Goal: Task Accomplishment & Management: Use online tool/utility

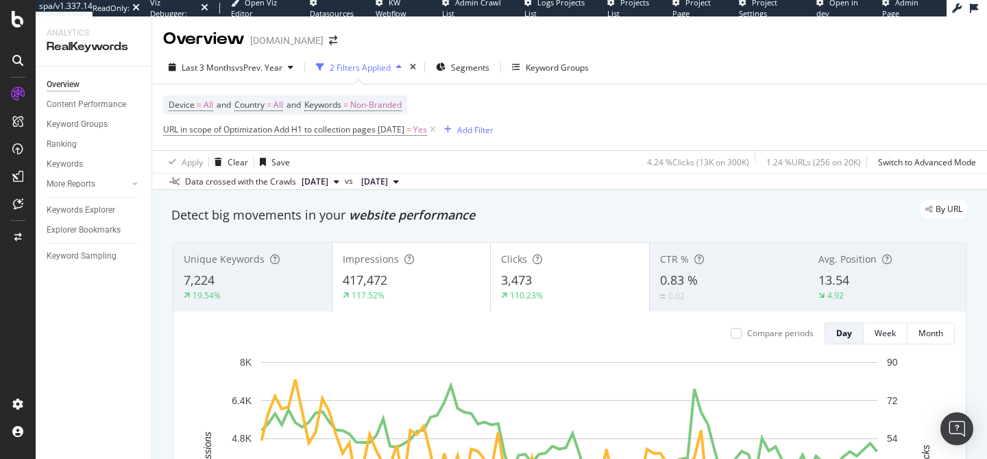
scroll to position [1482, 0]
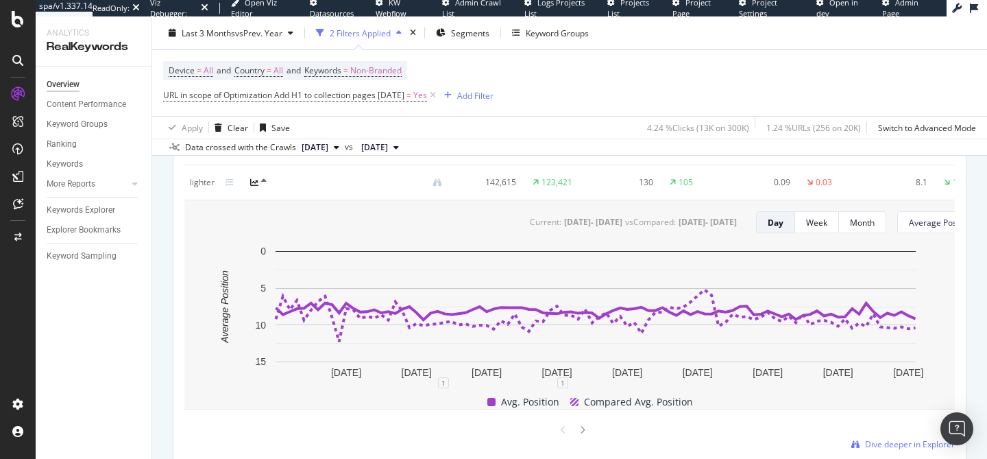
click at [542, 65] on div "Device = All and Country = All and Keywords = Non-Branded URL in scope of Optim…" at bounding box center [569, 83] width 813 height 66
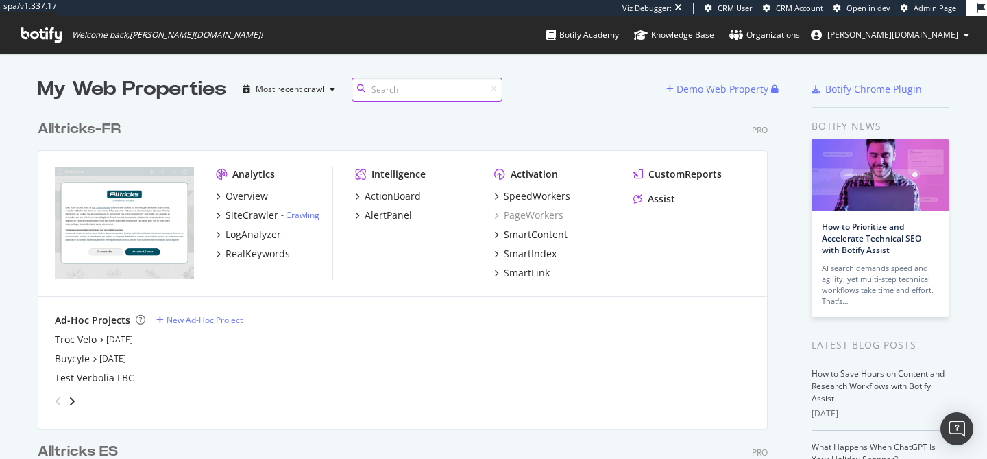
scroll to position [459, 987]
click at [514, 197] on div "SpeedWorkers" at bounding box center [537, 196] width 67 height 14
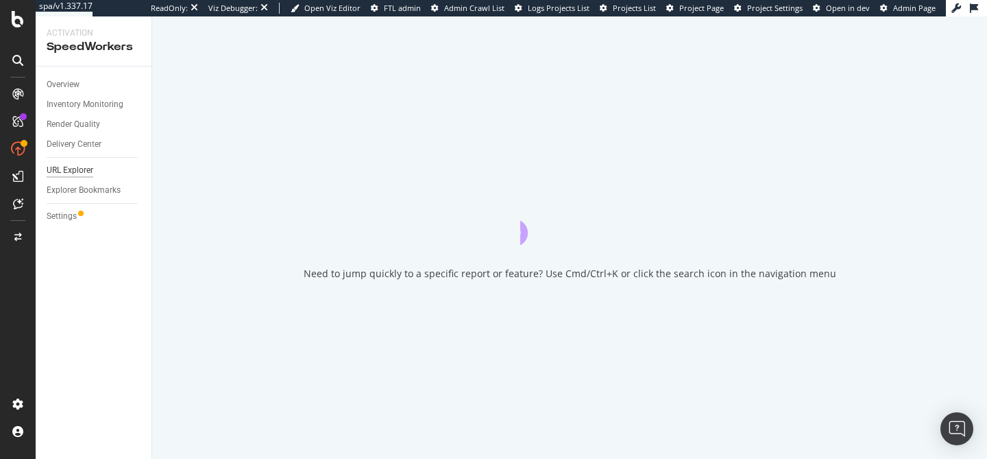
click at [80, 169] on div "URL Explorer" at bounding box center [70, 170] width 47 height 14
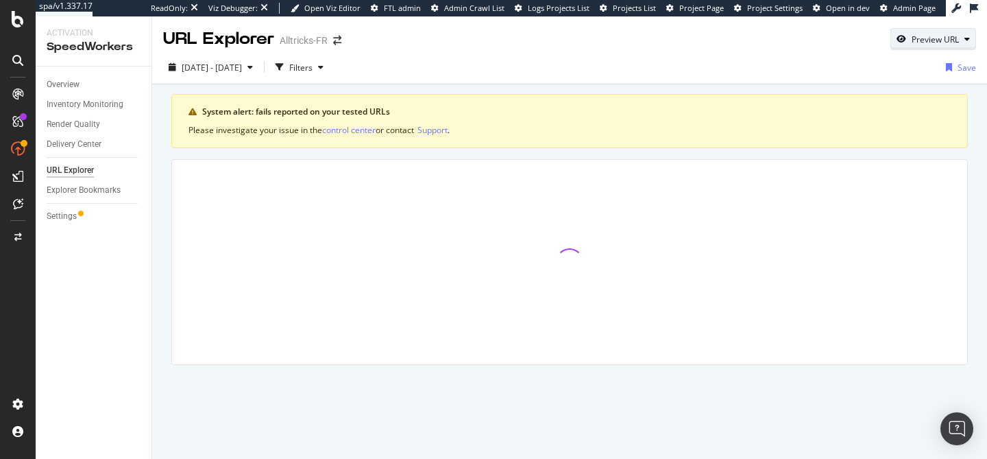
click at [923, 39] on div "Preview URL" at bounding box center [935, 40] width 47 height 12
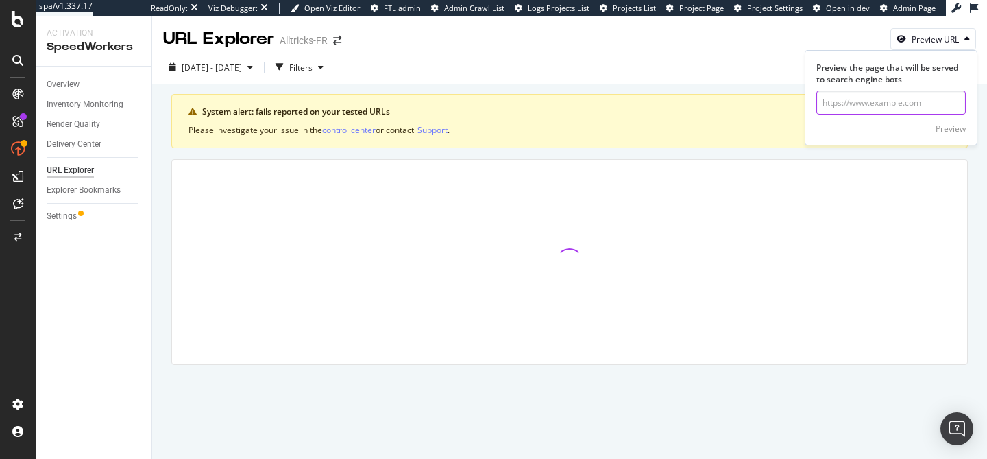
click at [875, 107] on input "url" at bounding box center [891, 103] width 149 height 24
paste input "[URL][DOMAIN_NAME]"
type input "[URL][DOMAIN_NAME]"
click button "Preview" at bounding box center [951, 128] width 30 height 22
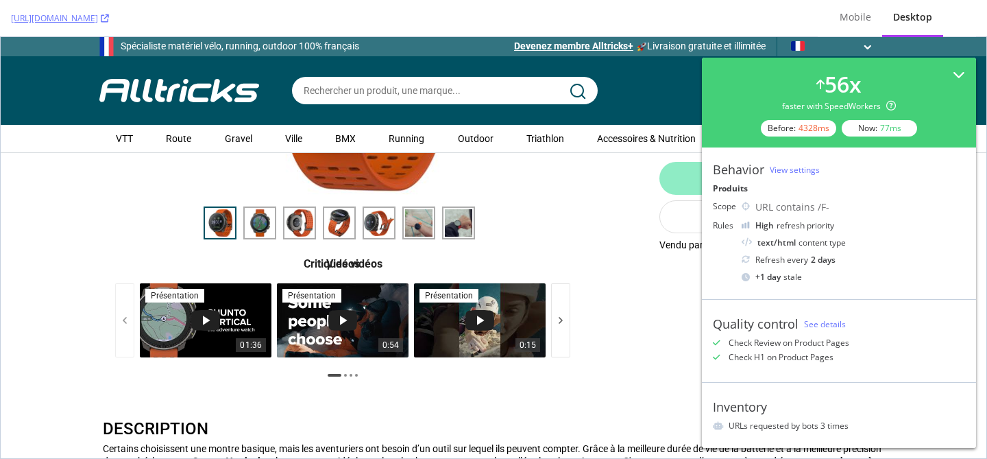
scroll to position [109, 0]
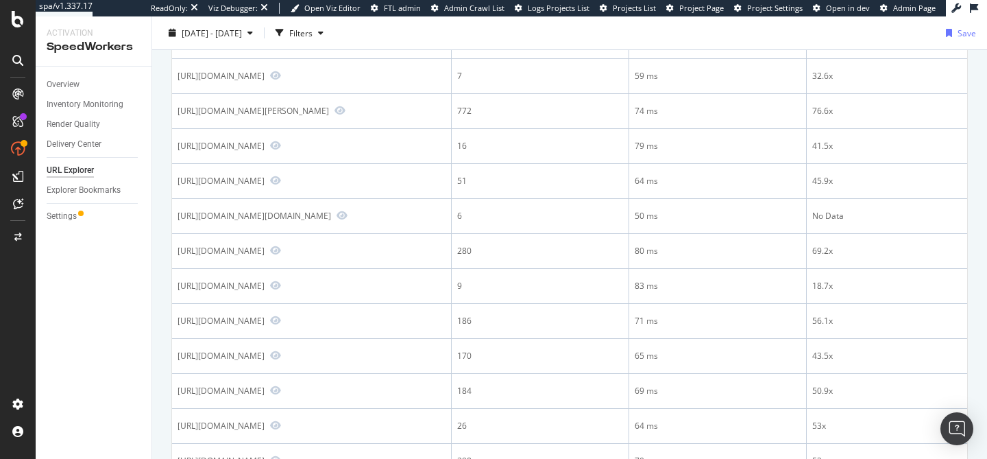
scroll to position [350, 0]
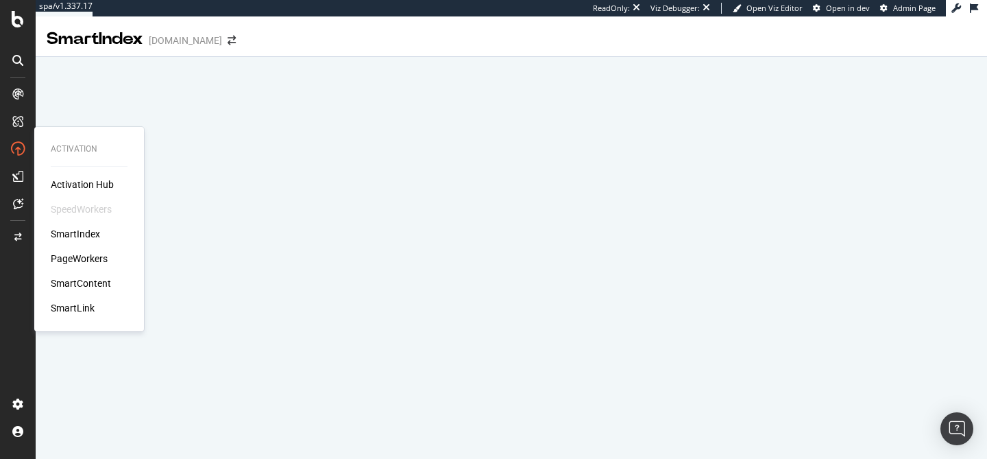
click at [80, 253] on div "PageWorkers" at bounding box center [79, 259] width 57 height 14
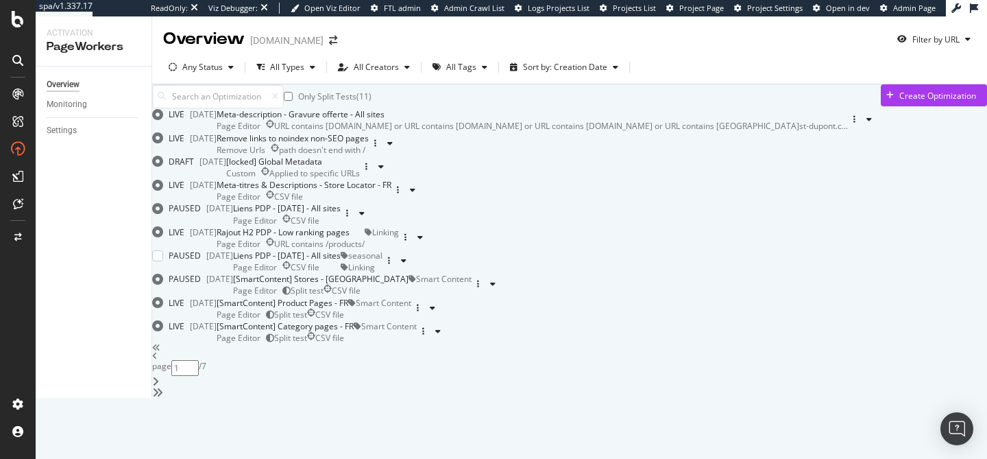
scroll to position [579, 0]
click at [348, 309] on div "Page Editor Split test CSV file" at bounding box center [283, 315] width 132 height 12
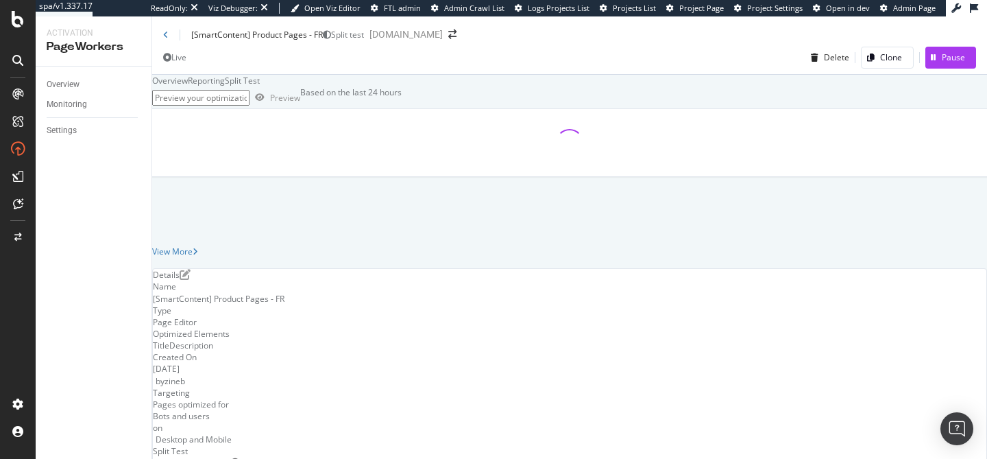
click at [260, 86] on div "Split Test" at bounding box center [242, 81] width 35 height 12
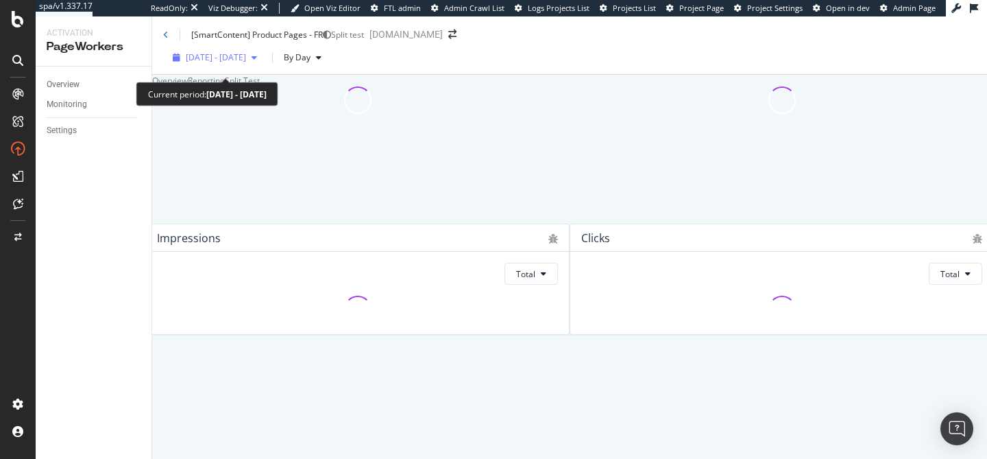
click at [255, 63] on div "2025 Aug. 9th - Sep. 5th" at bounding box center [214, 57] width 95 height 12
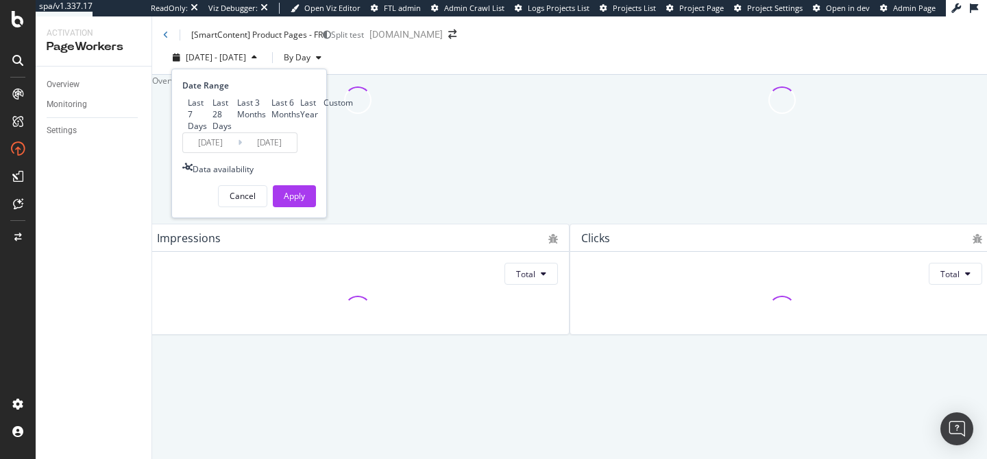
click at [272, 120] on div "Last 6 Months" at bounding box center [286, 108] width 29 height 23
type input "2025/03/06"
click at [298, 202] on div "Apply" at bounding box center [294, 196] width 21 height 12
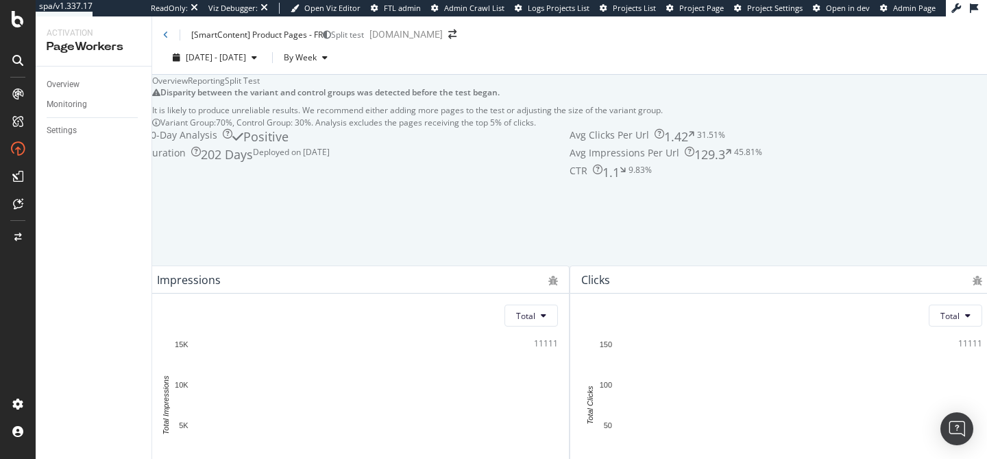
scroll to position [763, 0]
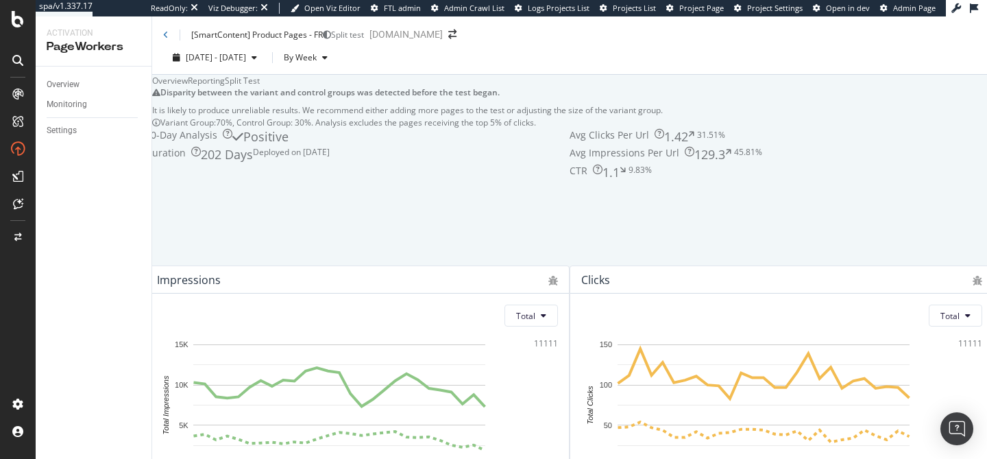
click at [184, 86] on div "Overview" at bounding box center [170, 81] width 36 height 12
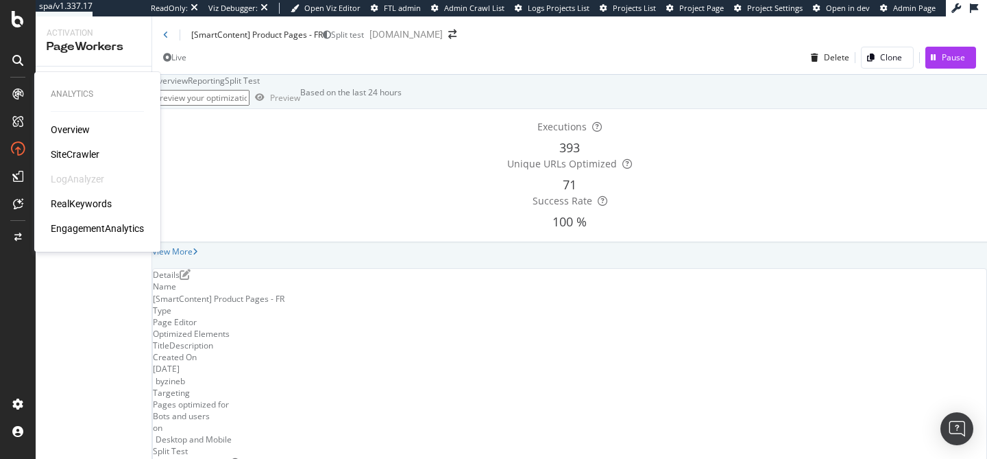
click at [65, 202] on div "RealKeywords" at bounding box center [81, 204] width 61 height 14
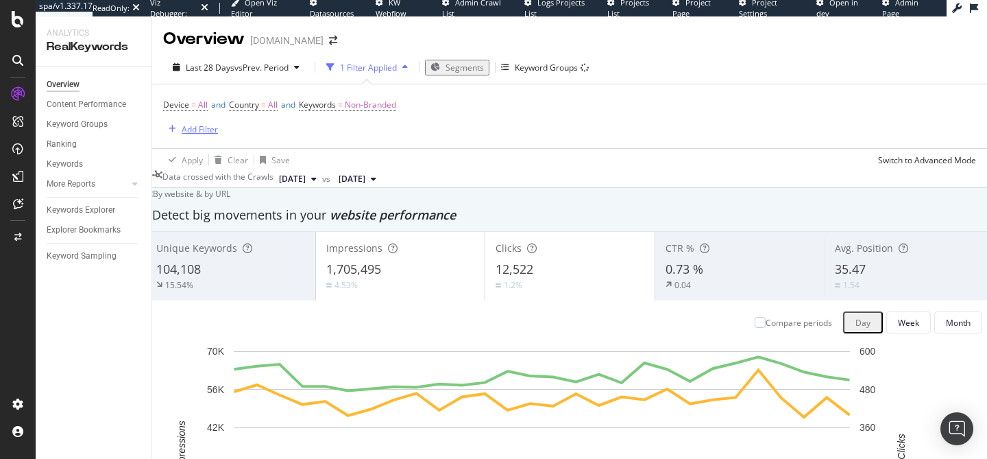
click at [187, 127] on div "Add Filter" at bounding box center [200, 129] width 36 height 12
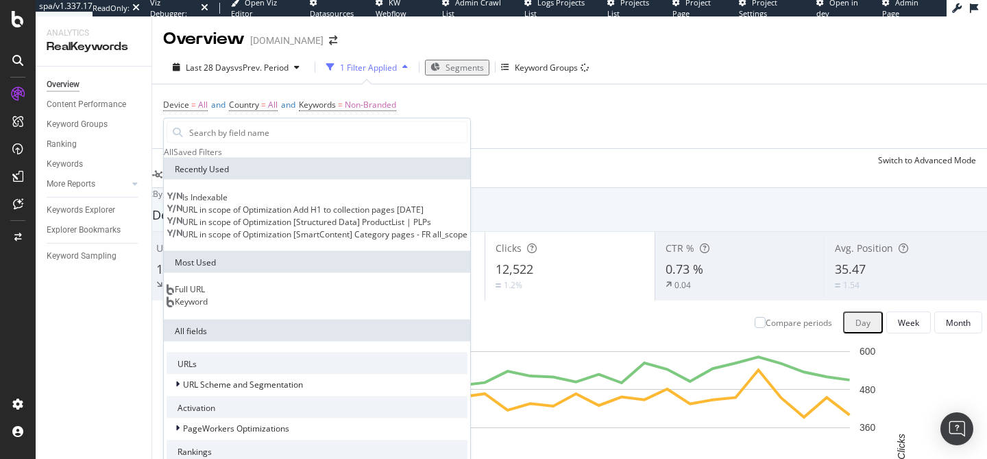
scroll to position [219, 0]
click at [183, 422] on span "PageWorkers Optimizations" at bounding box center [236, 428] width 106 height 12
click at [235, 439] on div "Optimizations" at bounding box center [201, 445] width 69 height 12
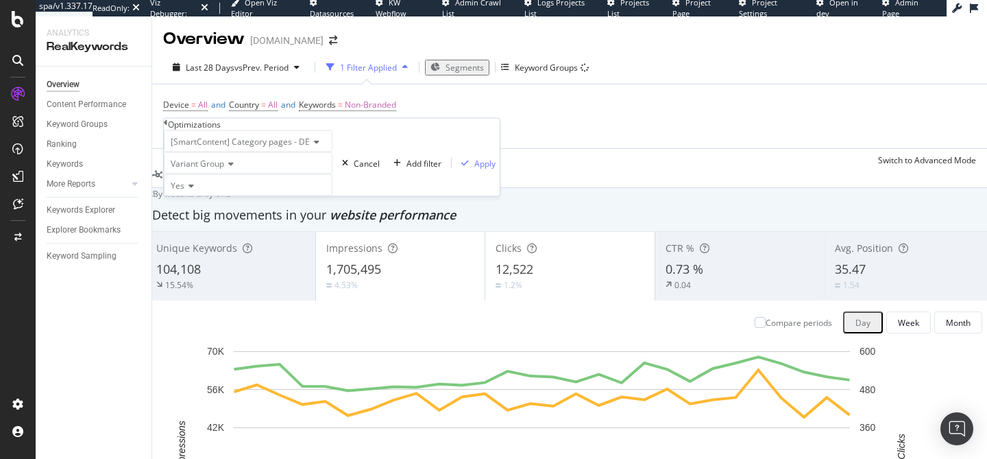
click at [288, 147] on span "[SmartContent] Category pages - DE" at bounding box center [240, 142] width 139 height 12
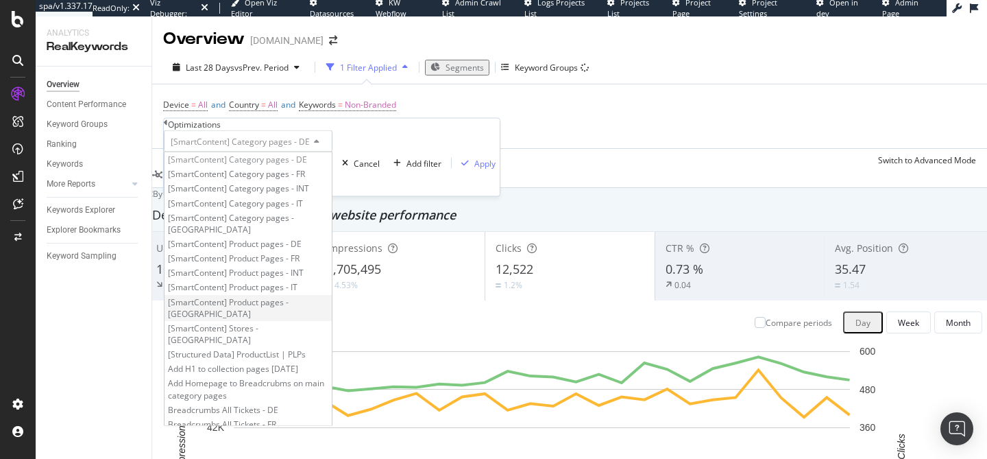
scroll to position [63, 0]
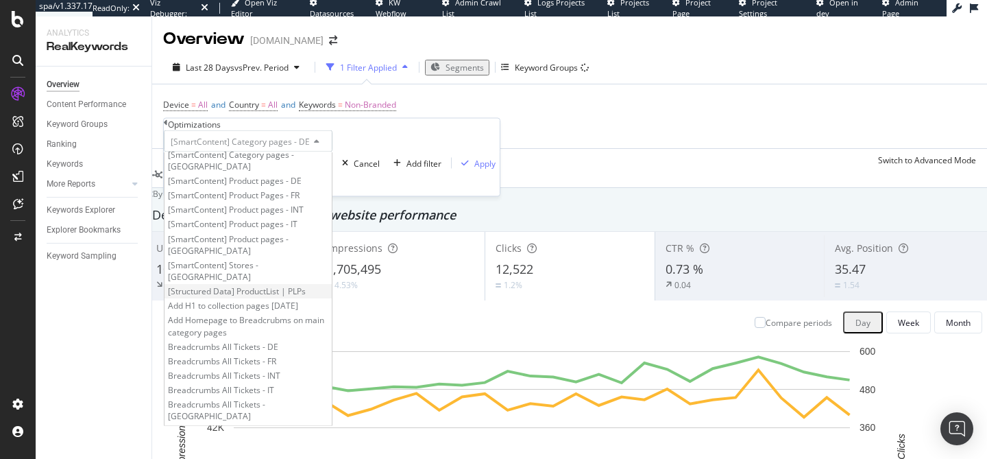
click at [266, 297] on span "[Structured Data] ProductList | PLPs" at bounding box center [237, 291] width 138 height 12
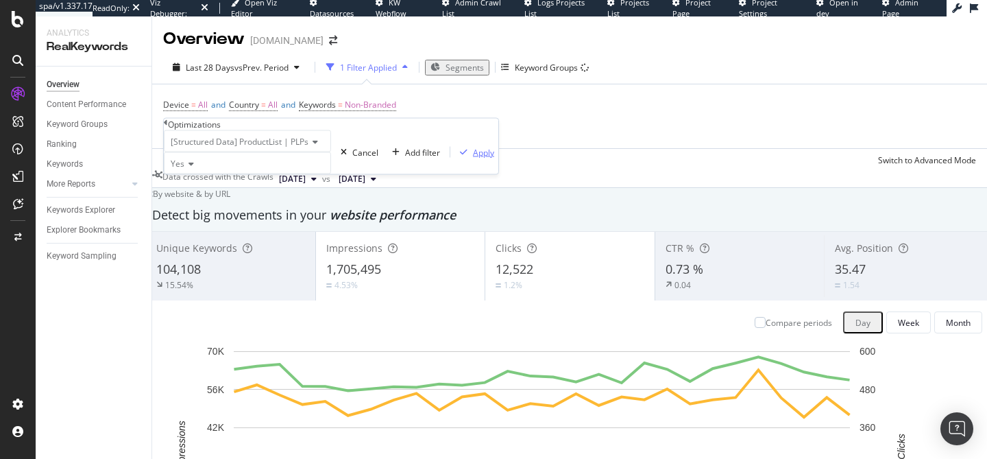
click at [451, 158] on button "Apply" at bounding box center [475, 151] width 48 height 13
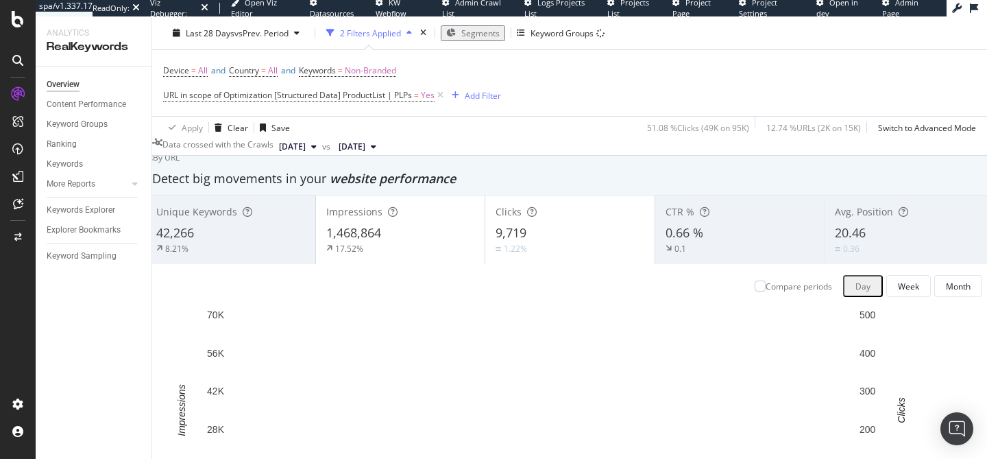
scroll to position [38, 0]
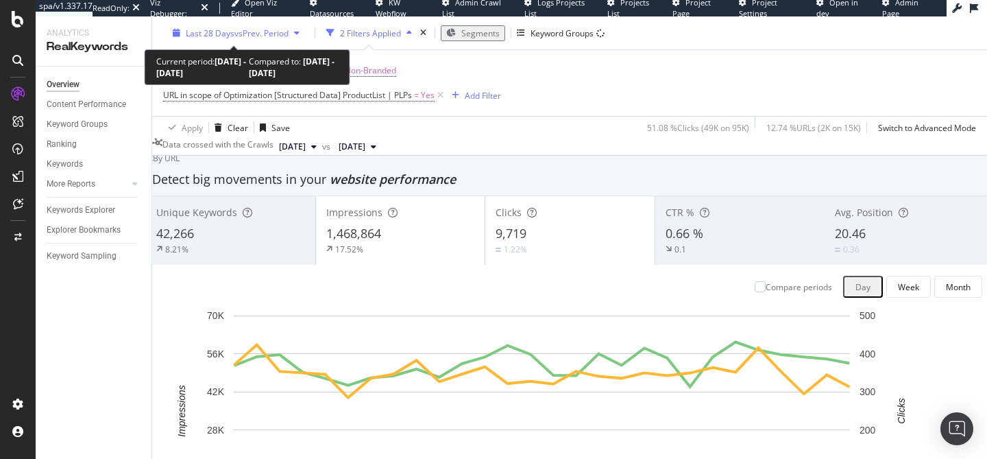
click at [280, 34] on span "vs Prev. Period" at bounding box center [262, 33] width 54 height 12
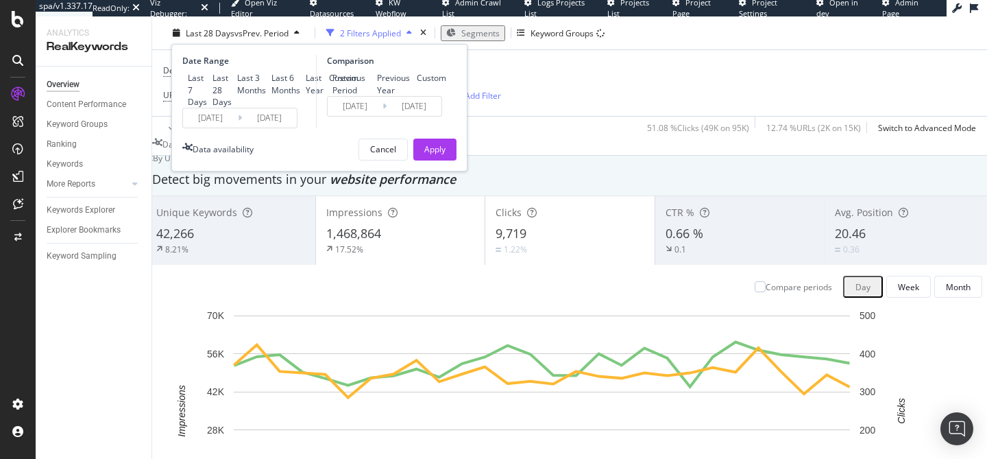
click at [377, 95] on div "Previous Year" at bounding box center [394, 83] width 34 height 23
type input "2024/08/10"
type input "2024/09/06"
click at [433, 160] on div "Apply" at bounding box center [434, 149] width 21 height 21
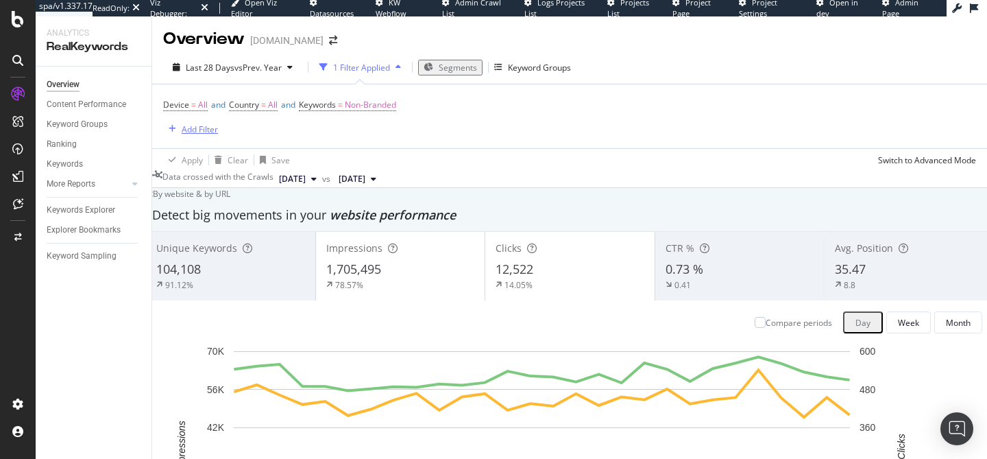
click at [189, 136] on div "Add Filter" at bounding box center [190, 128] width 55 height 15
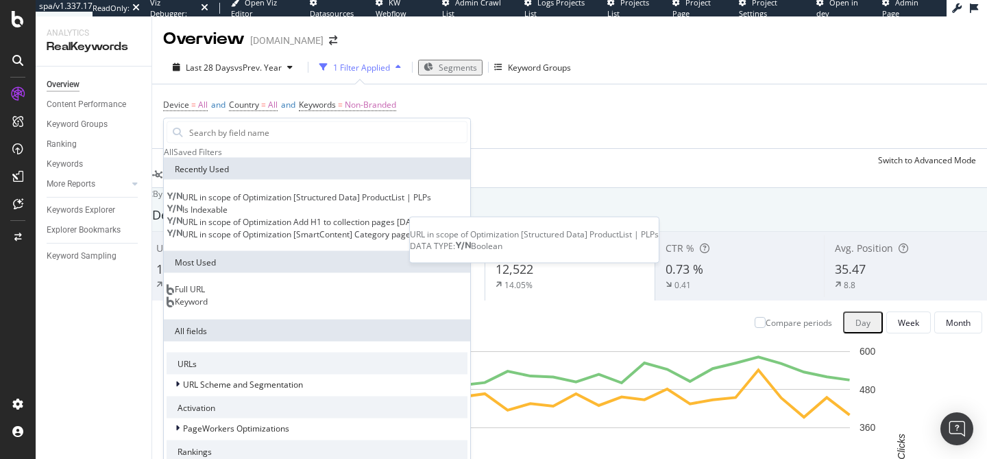
click at [255, 203] on span "URL in scope of Optimization [Structured Data] ProductList | PLPs" at bounding box center [306, 197] width 249 height 12
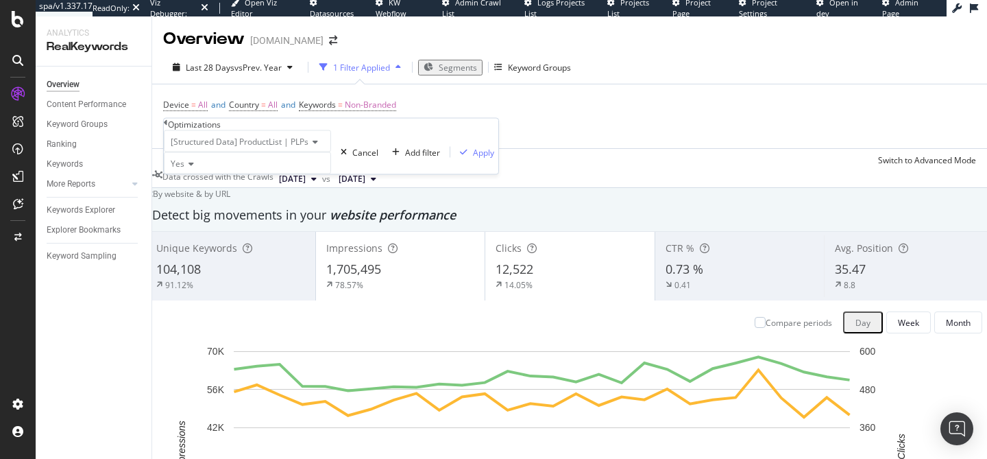
click at [174, 130] on div "Optimizations" at bounding box center [331, 125] width 335 height 12
click at [168, 127] on icon at bounding box center [166, 123] width 4 height 8
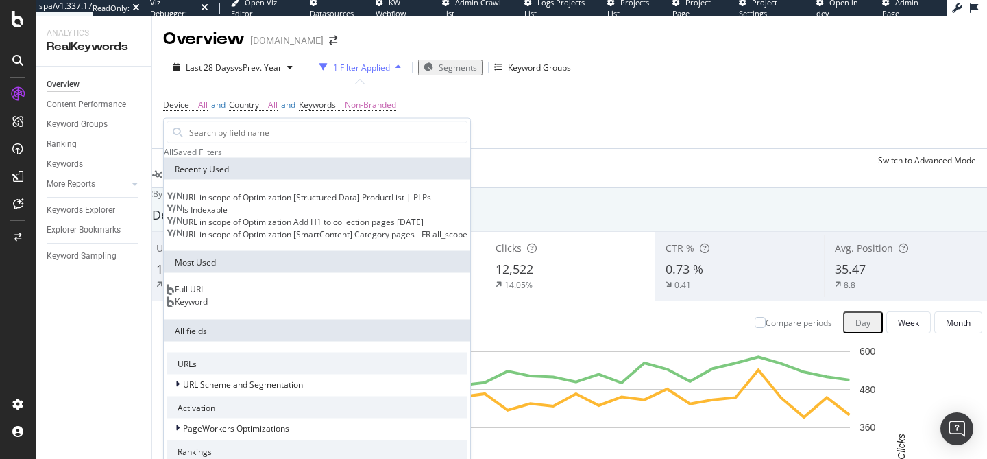
scroll to position [261, 0]
click at [240, 422] on span "PageWorkers Optimizations" at bounding box center [236, 428] width 106 height 12
click at [235, 439] on div "Optimizations" at bounding box center [201, 445] width 69 height 12
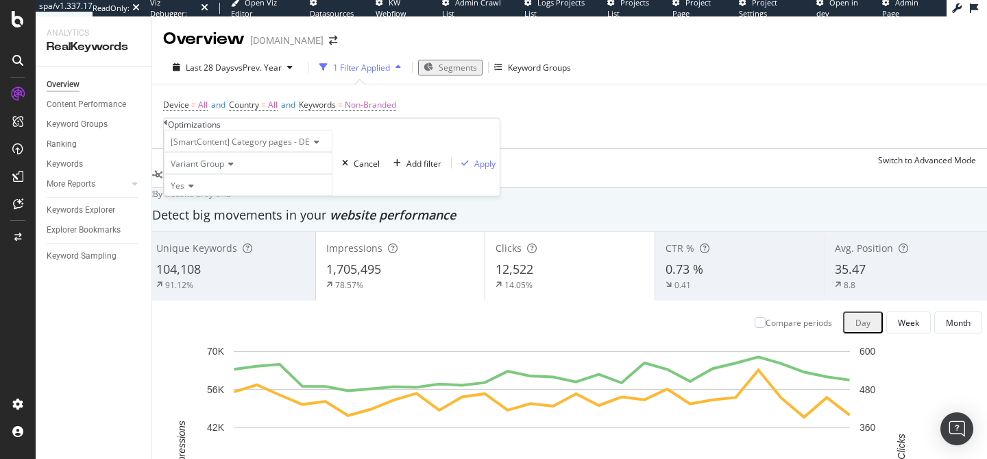
click at [310, 147] on span "[SmartContent] Category pages - DE" at bounding box center [240, 142] width 139 height 12
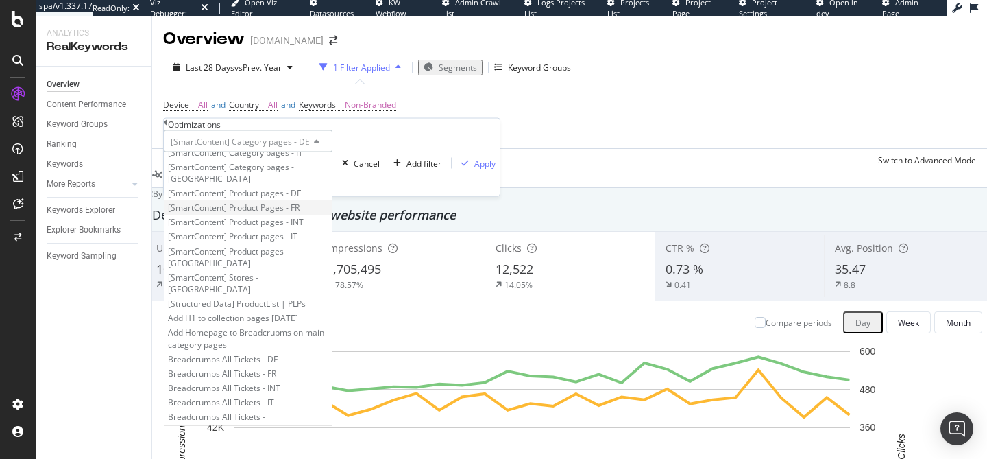
scroll to position [0, 0]
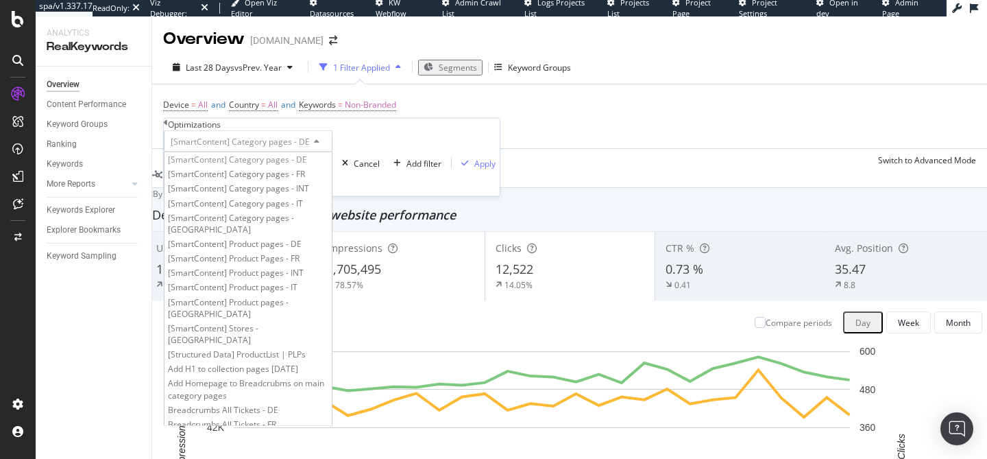
click at [422, 155] on div "Apply Clear Save Switch to Advanced Mode" at bounding box center [569, 159] width 835 height 23
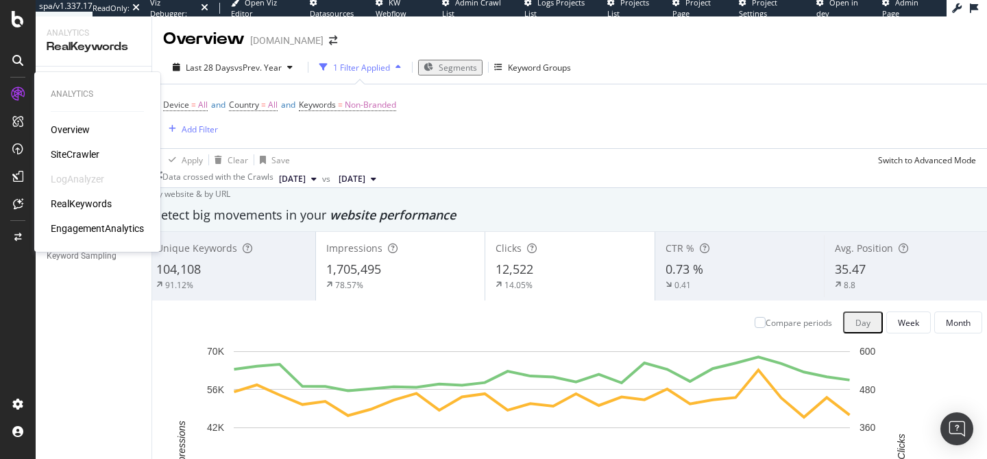
click at [79, 156] on div "SiteCrawler" at bounding box center [75, 154] width 49 height 14
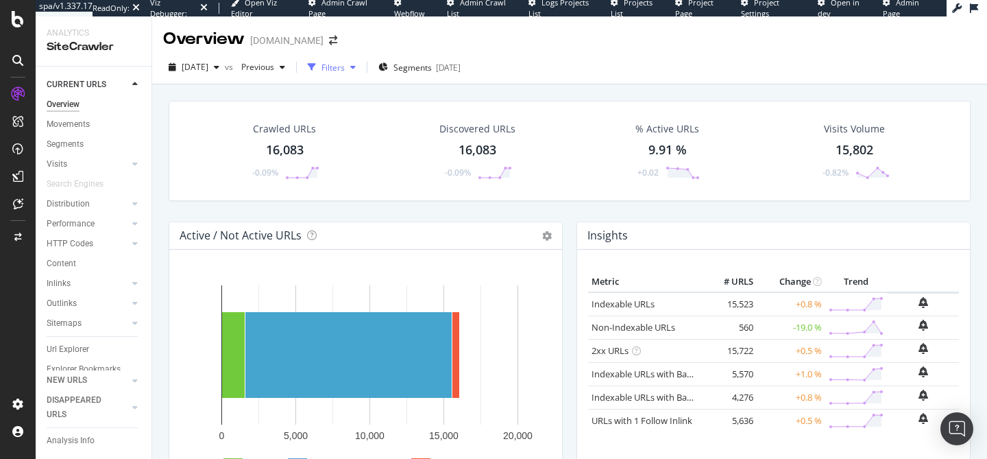
click at [345, 73] on div "Filters" at bounding box center [333, 68] width 23 height 12
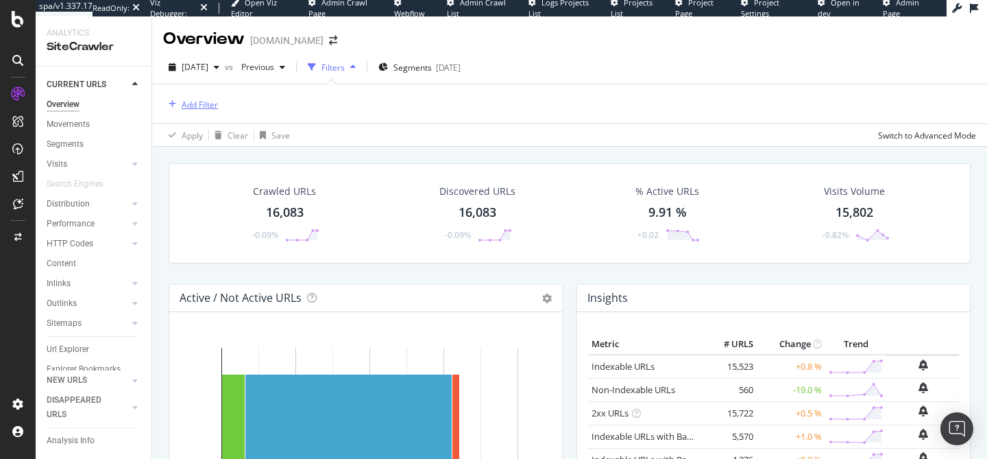
click at [189, 108] on div "Add Filter" at bounding box center [200, 105] width 36 height 12
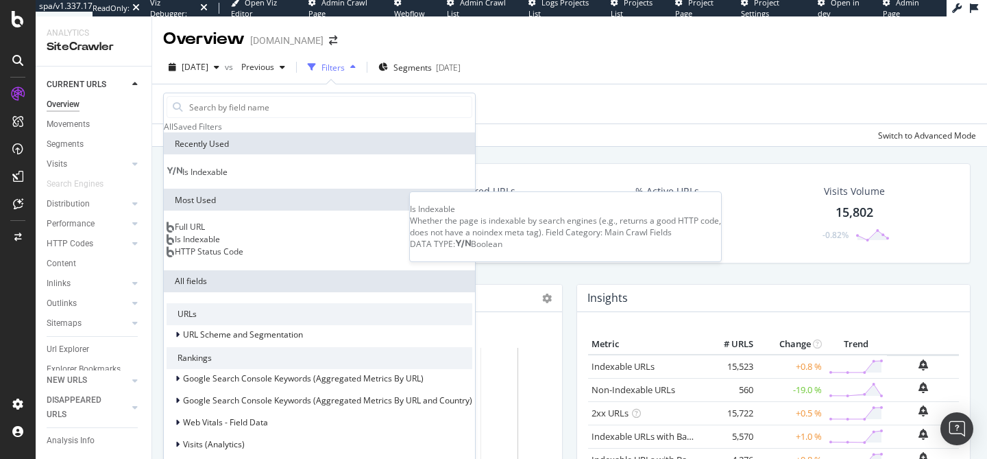
click at [228, 178] on span "Is Indexable" at bounding box center [204, 172] width 45 height 12
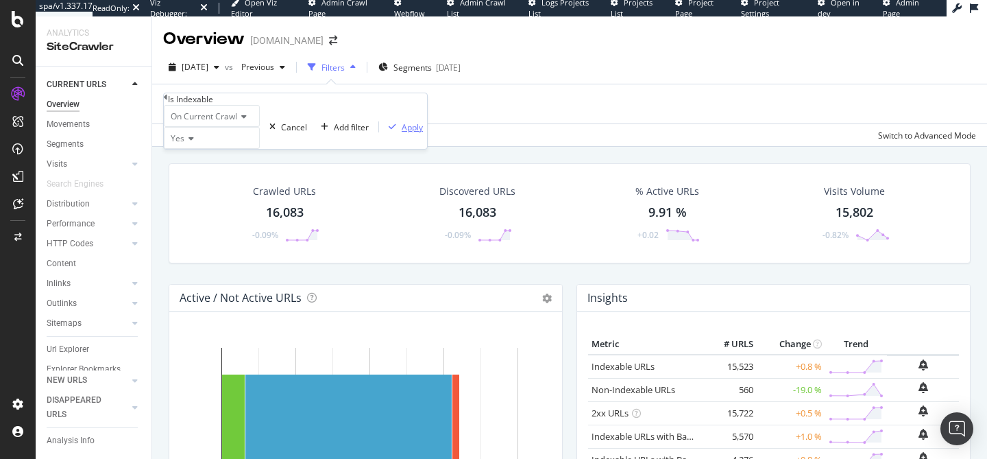
click at [402, 133] on div "Apply" at bounding box center [412, 127] width 21 height 12
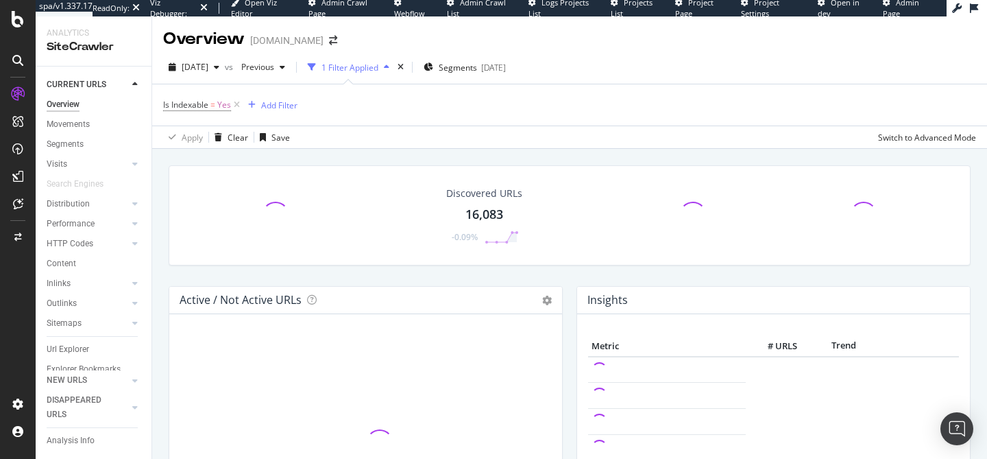
click at [553, 130] on div "Apply Clear Save Switch to Advanced Mode" at bounding box center [569, 136] width 835 height 23
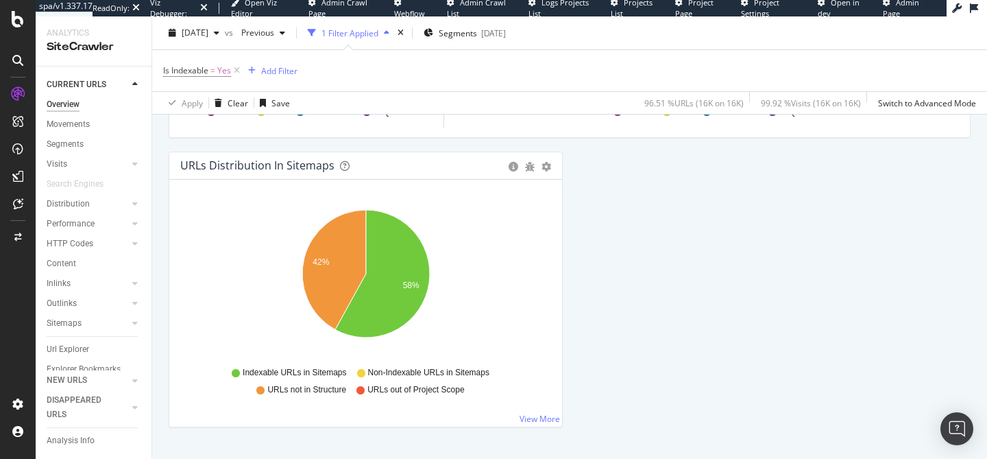
scroll to position [1592, 0]
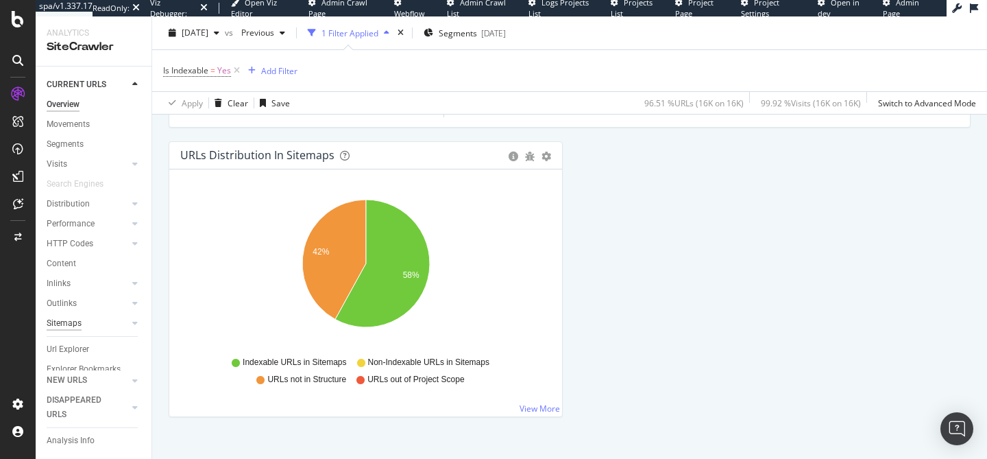
click at [66, 326] on div "Sitemaps" at bounding box center [64, 323] width 35 height 14
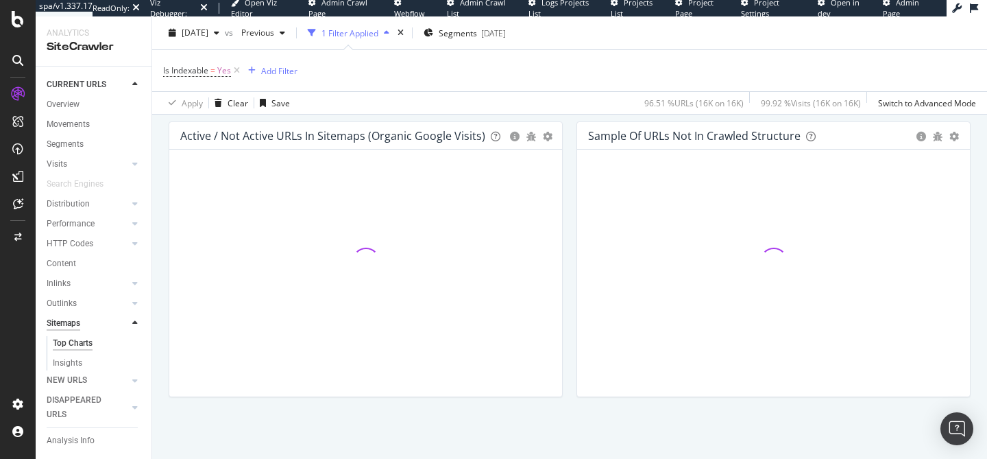
scroll to position [1303, 0]
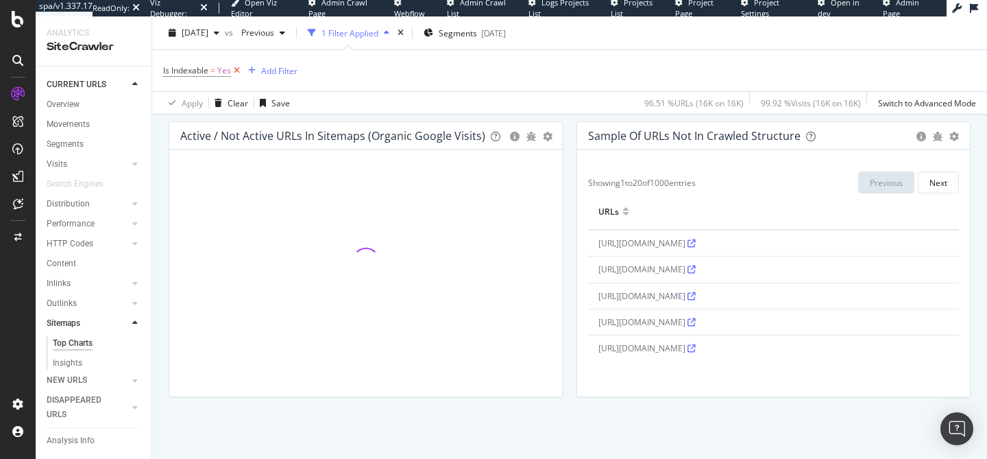
click at [240, 70] on icon at bounding box center [237, 71] width 12 height 14
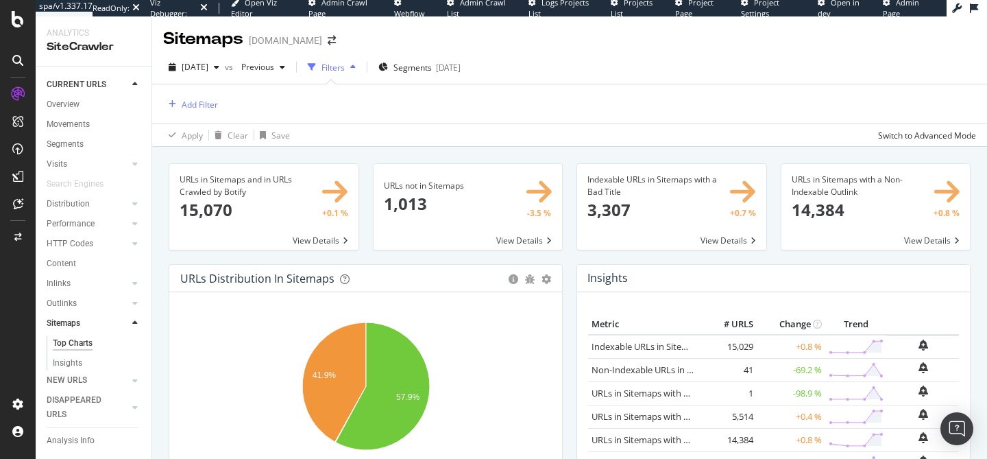
click at [494, 227] on span at bounding box center [468, 207] width 189 height 86
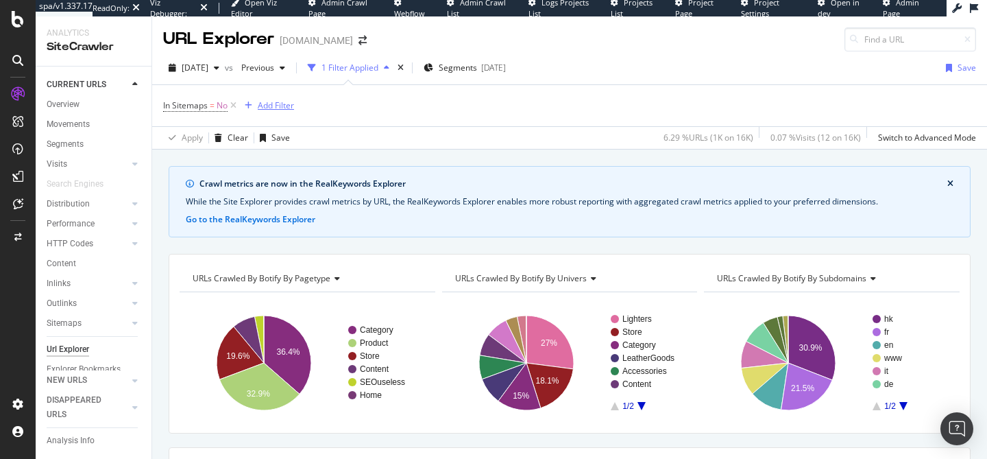
click at [283, 111] on div "Add Filter" at bounding box center [276, 105] width 36 height 12
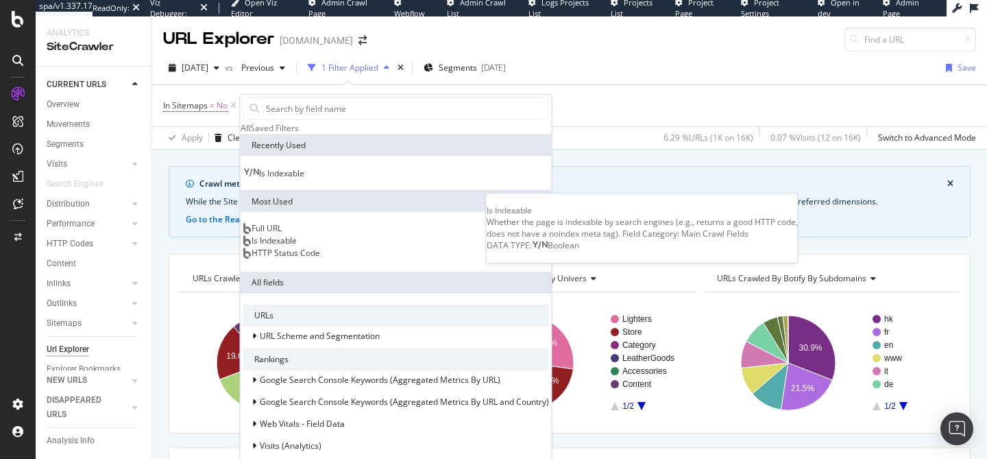
click at [302, 179] on span "Is Indexable" at bounding box center [281, 173] width 45 height 12
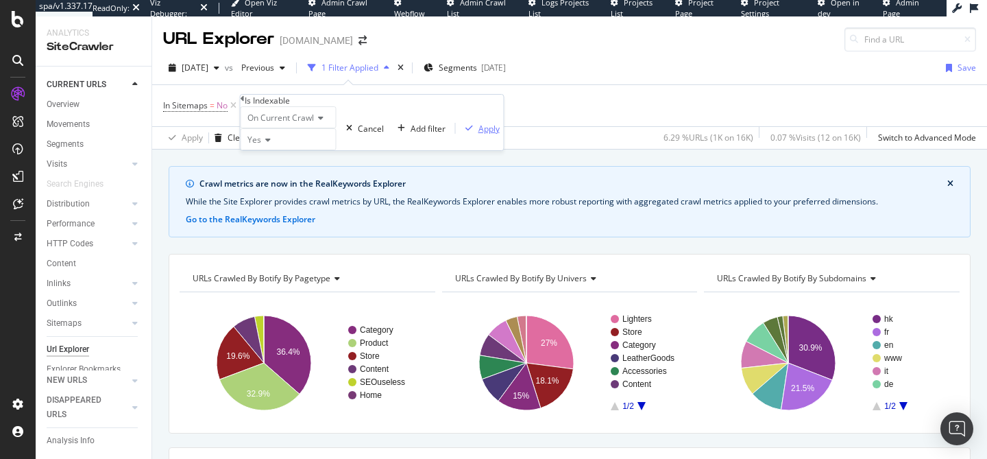
click at [479, 134] on div "Apply" at bounding box center [489, 129] width 21 height 12
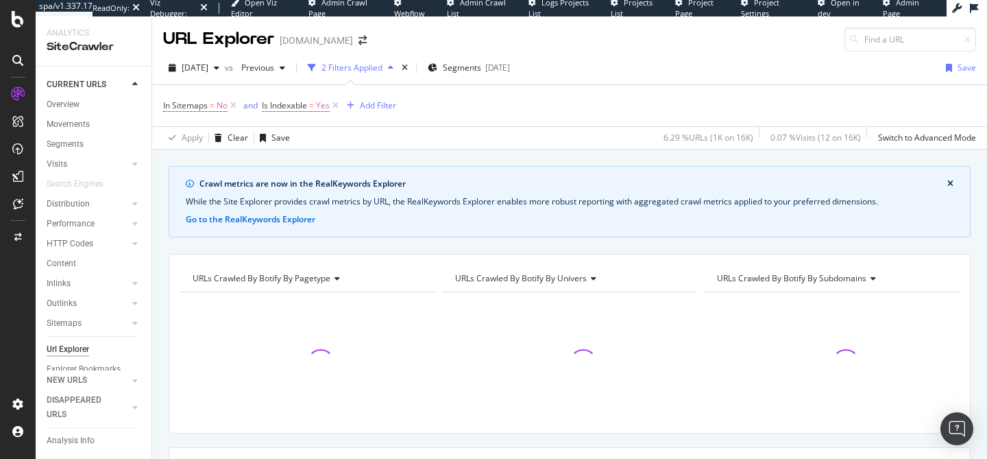
click at [501, 135] on div "Apply Clear Save 6.29 % URLs ( 1K on 16K ) 0.07 % Visits ( 12 on 16K ) Switch t…" at bounding box center [569, 137] width 835 height 23
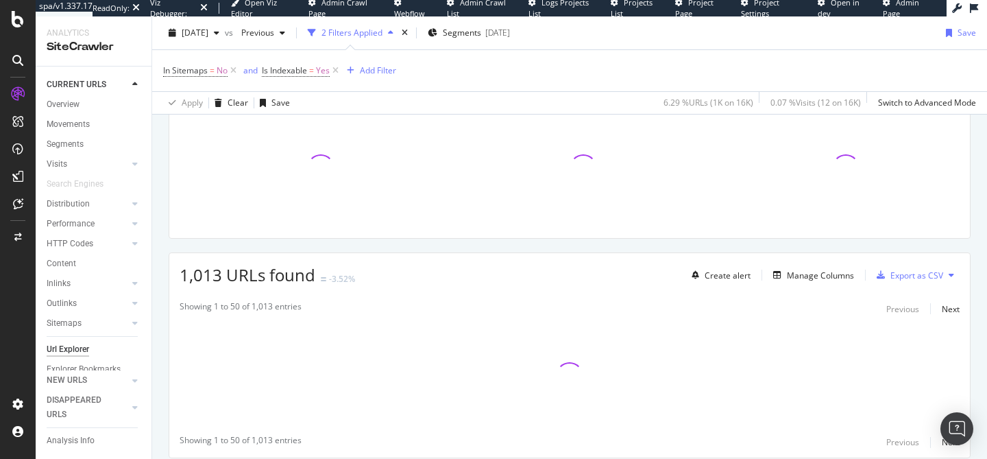
scroll to position [195, 0]
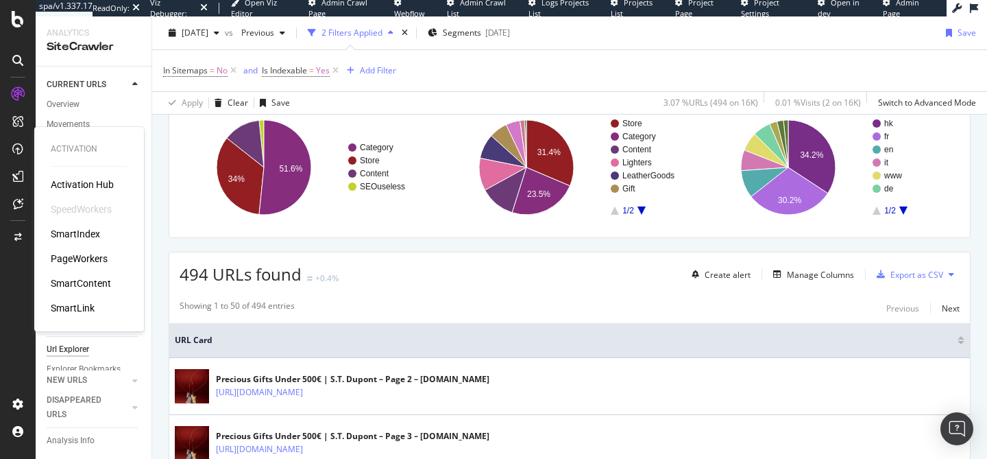
click at [81, 231] on div "SmartIndex" at bounding box center [75, 234] width 49 height 14
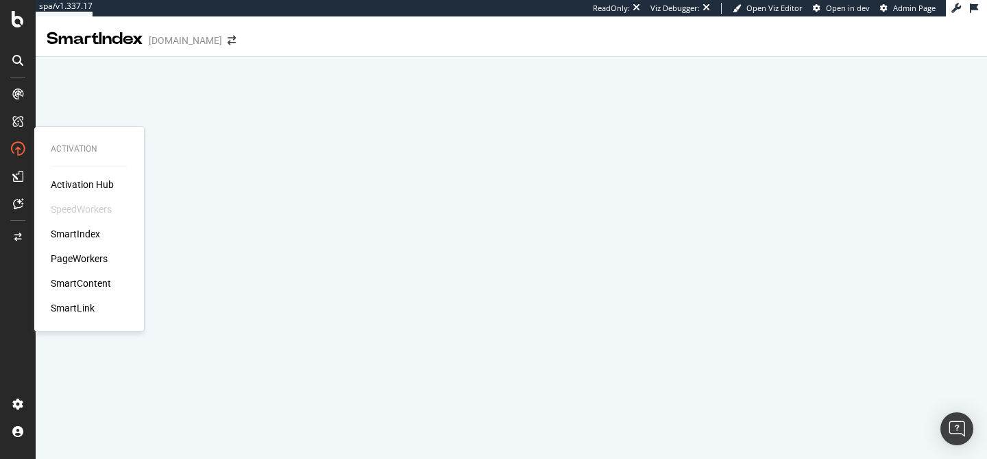
click at [80, 257] on div "PageWorkers" at bounding box center [79, 259] width 57 height 14
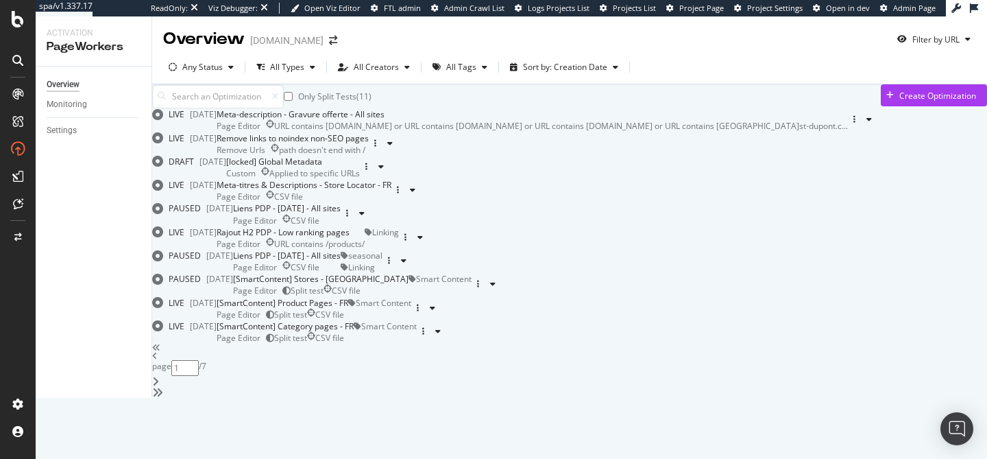
click at [579, 132] on div "Only Split Tests ( 11 ) Create Optimization LIVE 22 Aug. 2025 Meta-description …" at bounding box center [569, 240] width 835 height 313
click at [569, 132] on div "Meta-description - Gravure offerte - All sites Page Editor URL contains fr.st-d…" at bounding box center [533, 119] width 632 height 23
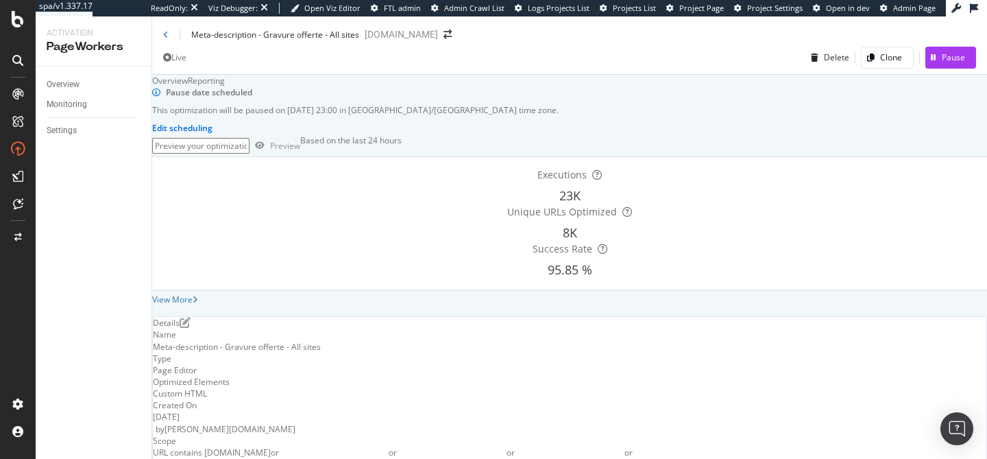
scroll to position [37, 0]
click at [68, 88] on div "Overview" at bounding box center [63, 84] width 33 height 14
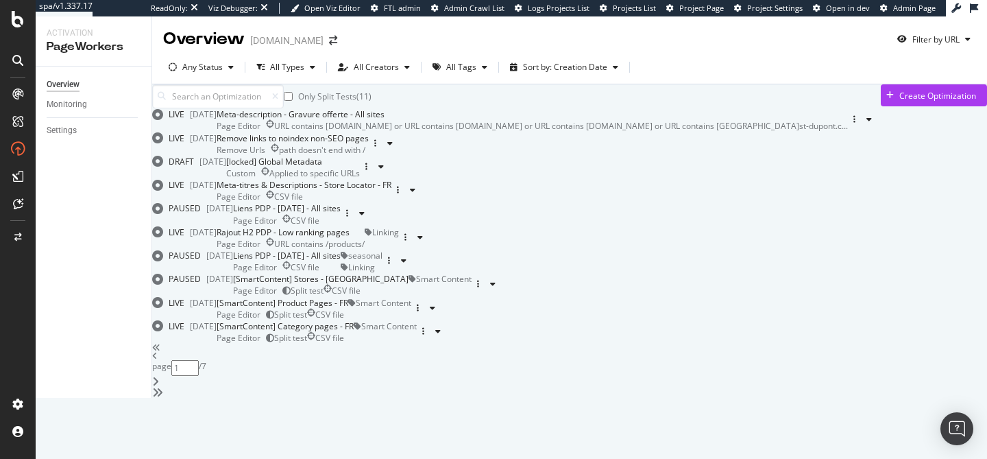
scroll to position [129, 0]
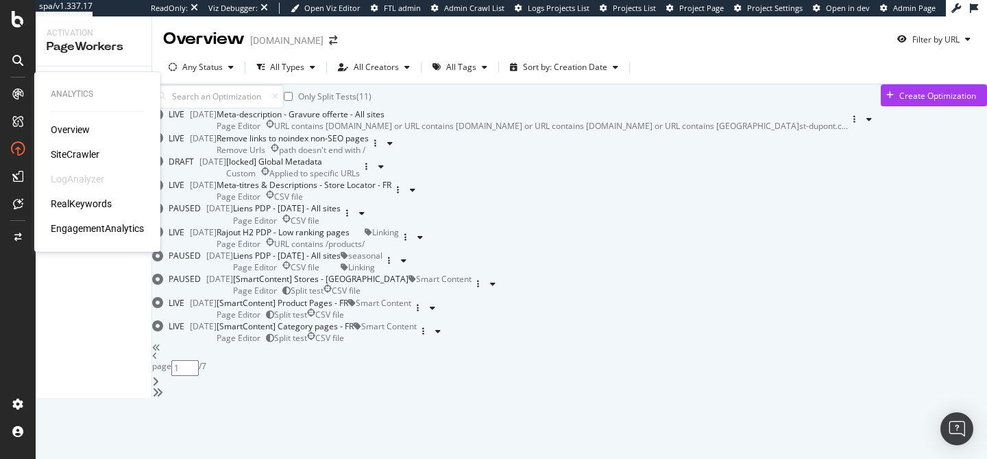
click at [63, 150] on div "SiteCrawler" at bounding box center [75, 154] width 49 height 14
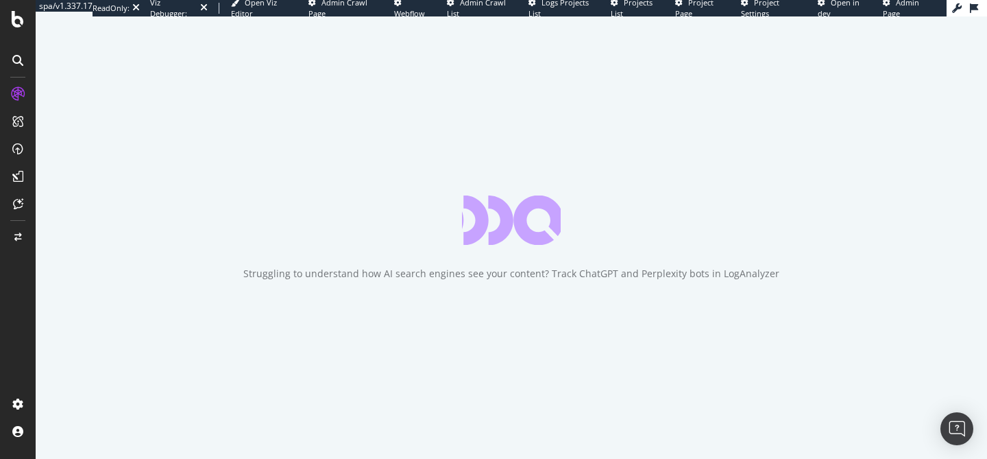
click at [147, 201] on div "Struggling to understand how AI search engines see your content? Track ChatGPT …" at bounding box center [512, 237] width 952 height 442
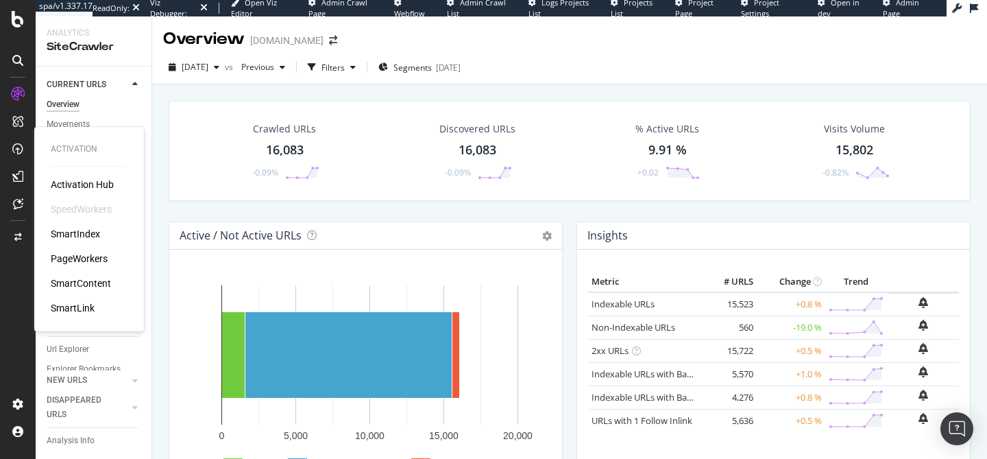
click at [81, 258] on div "PageWorkers" at bounding box center [79, 259] width 57 height 14
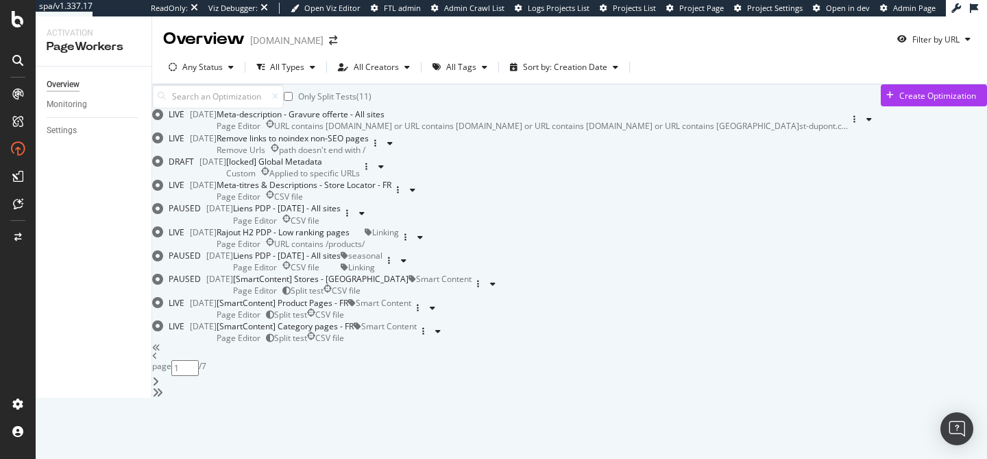
click at [167, 250] on div "Only Split Tests ( 11 ) Create Optimization LIVE 22 Aug. 2025 Meta-description …" at bounding box center [569, 240] width 835 height 313
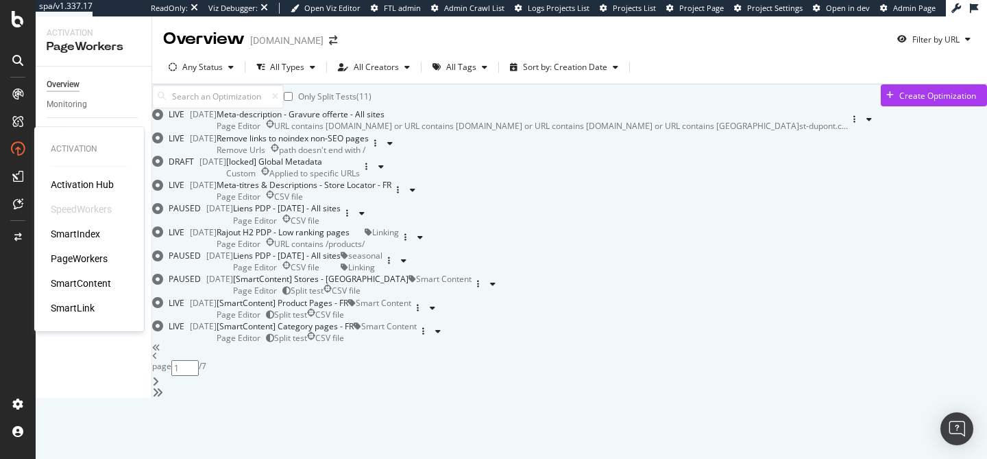
click at [85, 289] on div "SmartContent" at bounding box center [81, 283] width 60 height 14
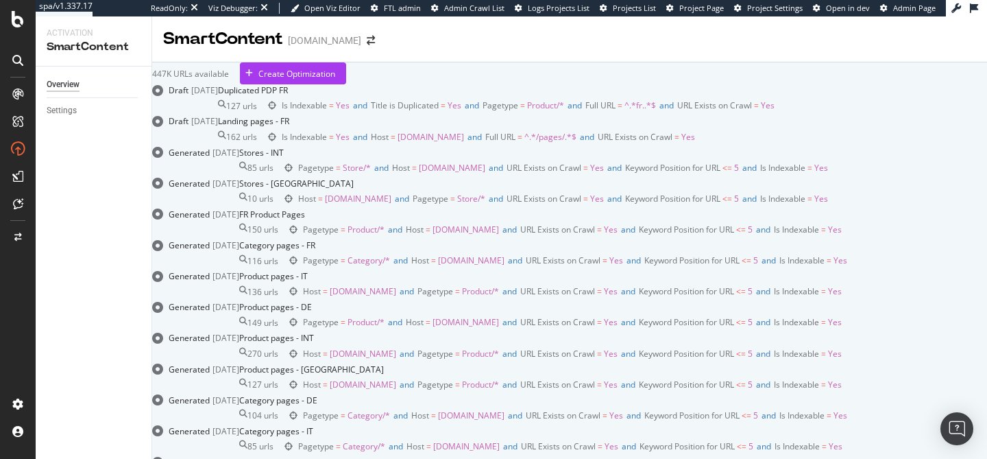
scroll to position [251, 0]
click at [496, 220] on div "FR Product Pages" at bounding box center [540, 214] width 603 height 12
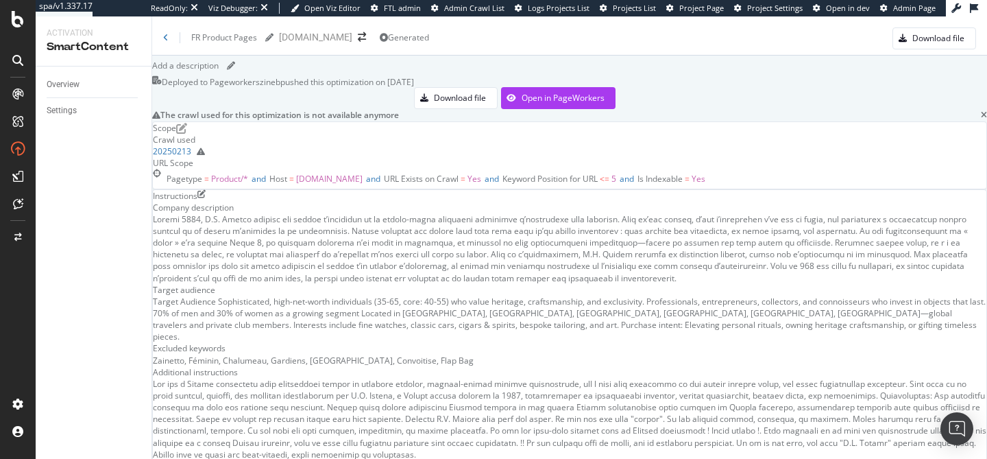
scroll to position [83, 0]
click at [187, 134] on icon "edit" at bounding box center [181, 128] width 11 height 11
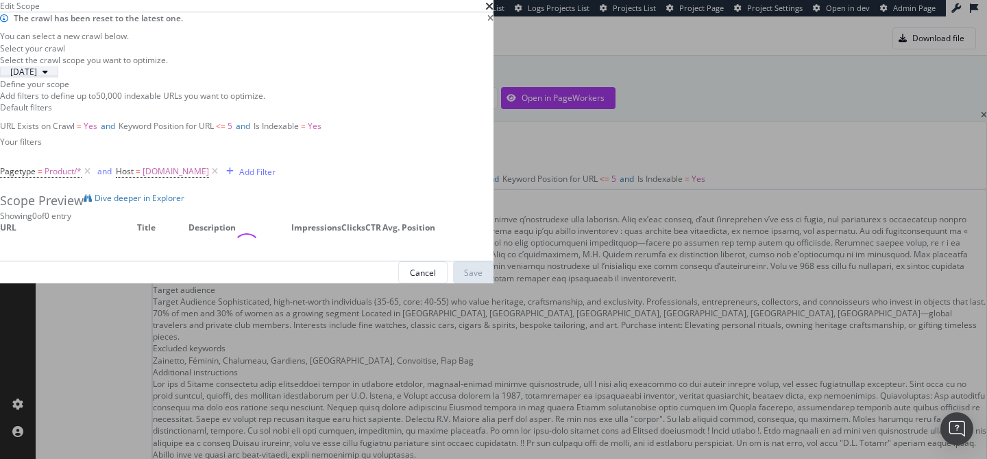
click at [37, 77] on span "2025 Sep. 4th" at bounding box center [21, 72] width 32 height 12
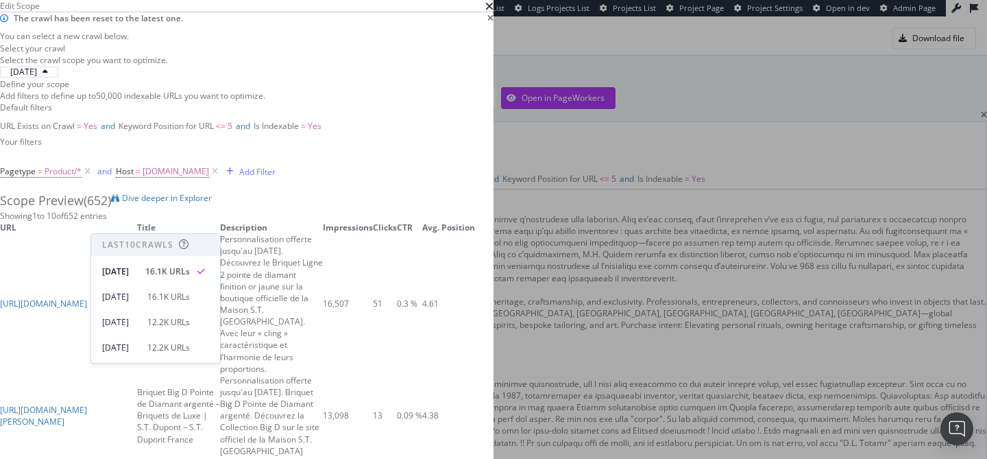
click at [494, 77] on div "2025 Sep. 4th" at bounding box center [247, 72] width 494 height 12
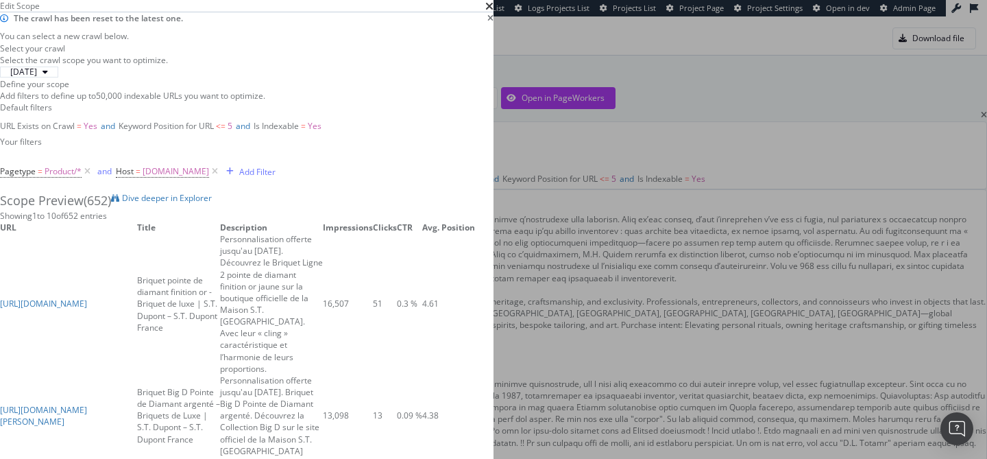
scroll to position [66, 0]
click at [494, 90] on div "Define your scope" at bounding box center [247, 84] width 494 height 12
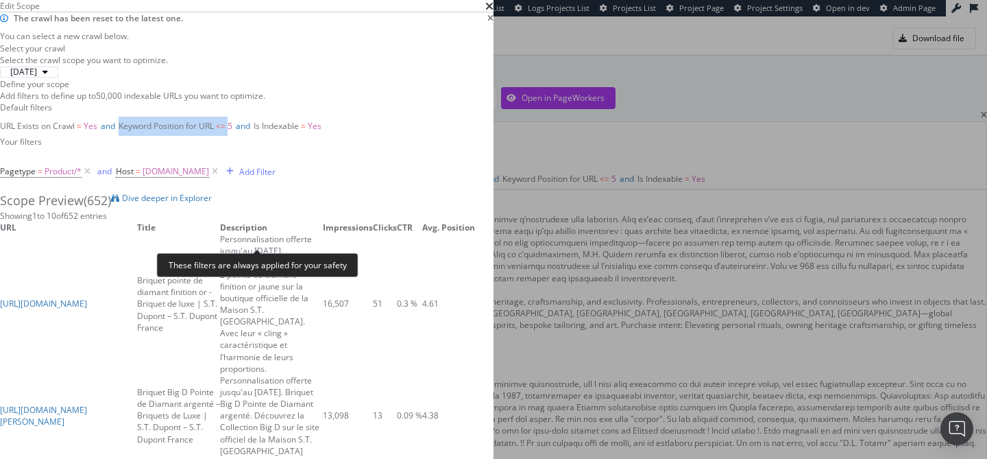
drag, startPoint x: 214, startPoint y: 235, endPoint x: 324, endPoint y: 235, distance: 110.4
click at [232, 132] on span "Keyword Position for URL <= 5" at bounding box center [176, 126] width 114 height 12
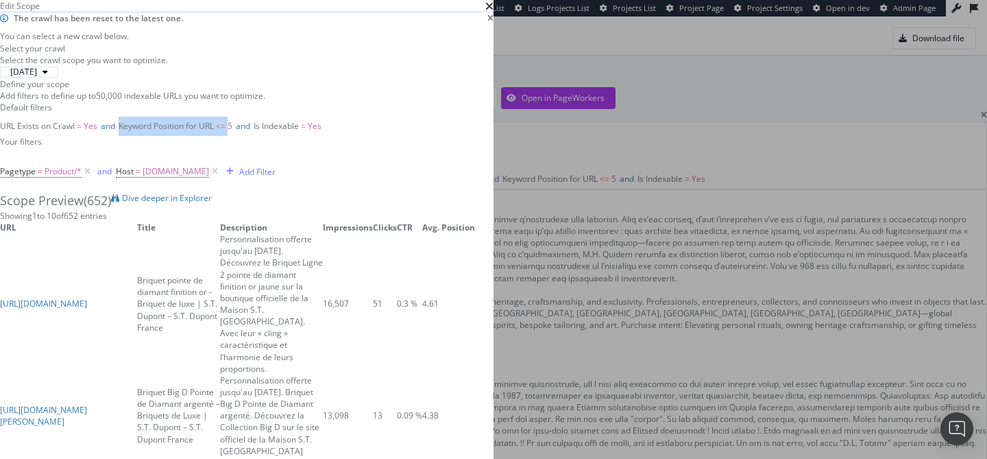
click at [469, 136] on div "URL Exists on Crawl = Yes and Keyword Position for URL <= 5 and Is Indexable = …" at bounding box center [247, 126] width 494 height 19
click at [494, 12] on icon "times" at bounding box center [490, 6] width 8 height 11
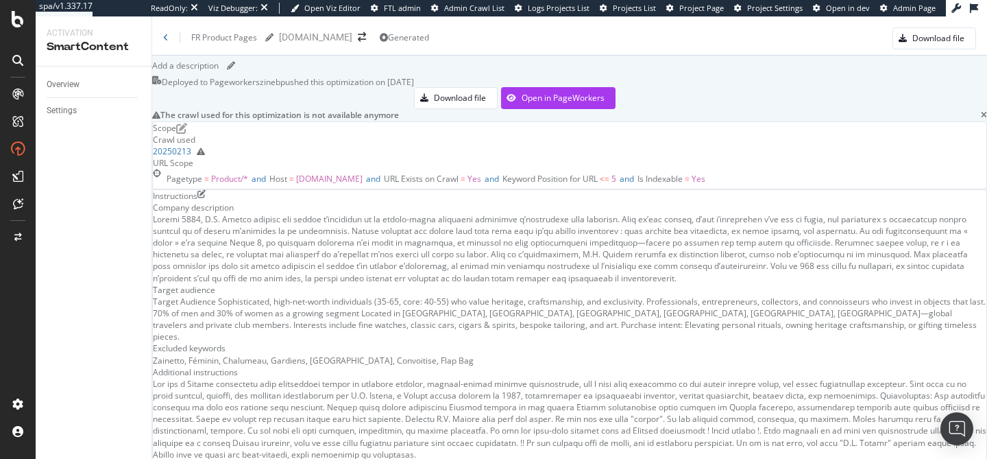
scroll to position [0, 0]
click at [162, 39] on div "FR Product Pages FR Product Pages st-dupont.com Generated Download file" at bounding box center [569, 32] width 835 height 33
click at [173, 39] on div "FR Product Pages FR Product Pages" at bounding box center [218, 37] width 110 height 21
click at [167, 35] on icon at bounding box center [165, 38] width 5 height 8
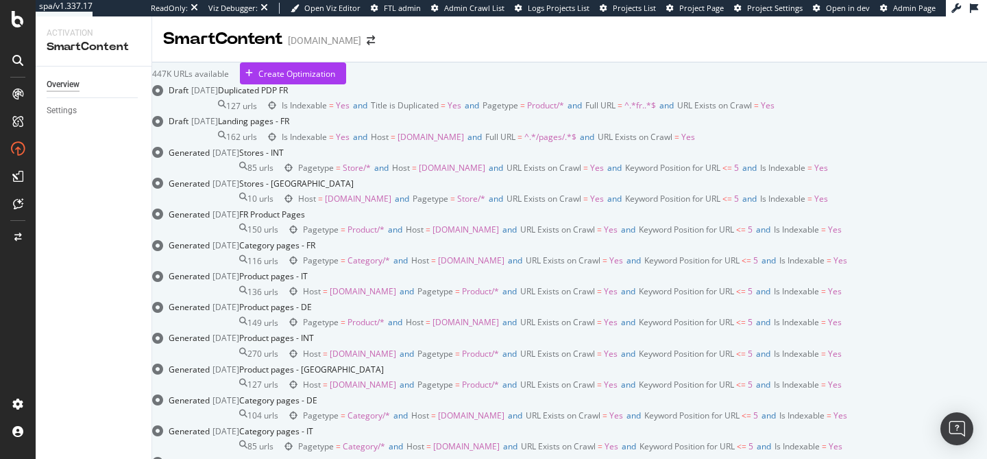
click at [544, 273] on div "Draft 07 Jul. 2025 Duplicated PDP FR 127 urls Is Indexable = Yes and Title is D…" at bounding box center [569, 331] width 835 height 495
